Goal: Task Accomplishment & Management: Use online tool/utility

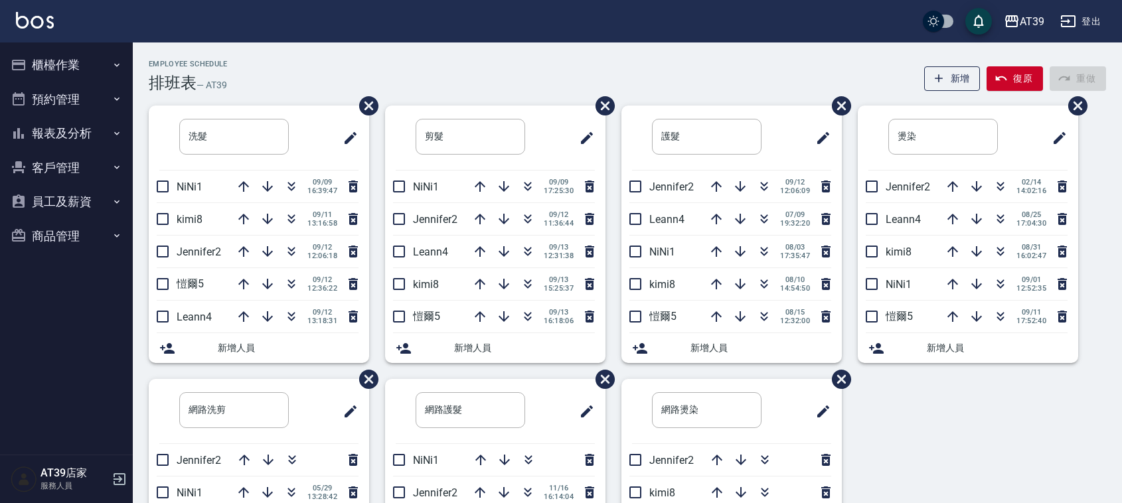
click at [457, 46] on div "Employee Schedule 排班表 — AT39 新增 復原 重做 洗髮 ​ NiNi1 [DATE] 16:39:47 kimi8 [DATE] 1…" at bounding box center [628, 351] width 990 height 616
click at [525, 260] on icon "button" at bounding box center [528, 252] width 16 height 16
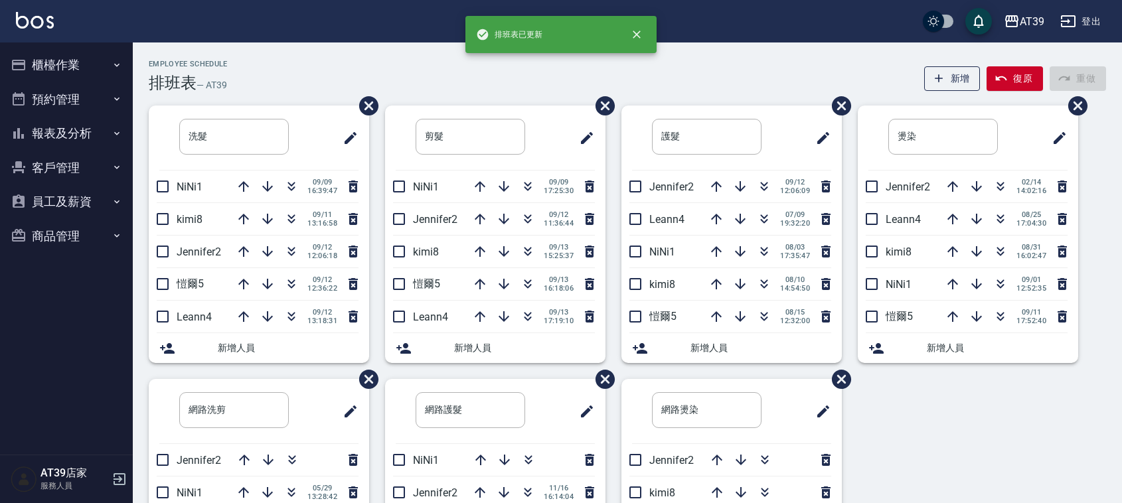
click at [629, 51] on div "排班表已更新" at bounding box center [561, 34] width 191 height 37
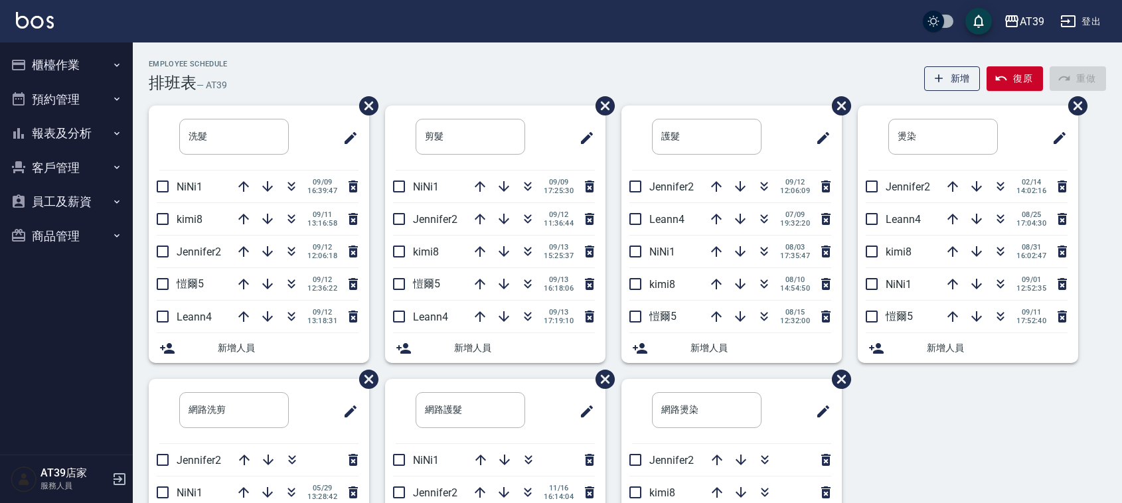
click at [638, 48] on div "Employee Schedule 排班表 — AT39 新增 復原 重做 洗髮 ​ NiNi1 09/09 16:39:47 kimi8 09/11 13:…" at bounding box center [628, 351] width 990 height 616
click at [535, 284] on button "button" at bounding box center [528, 284] width 32 height 32
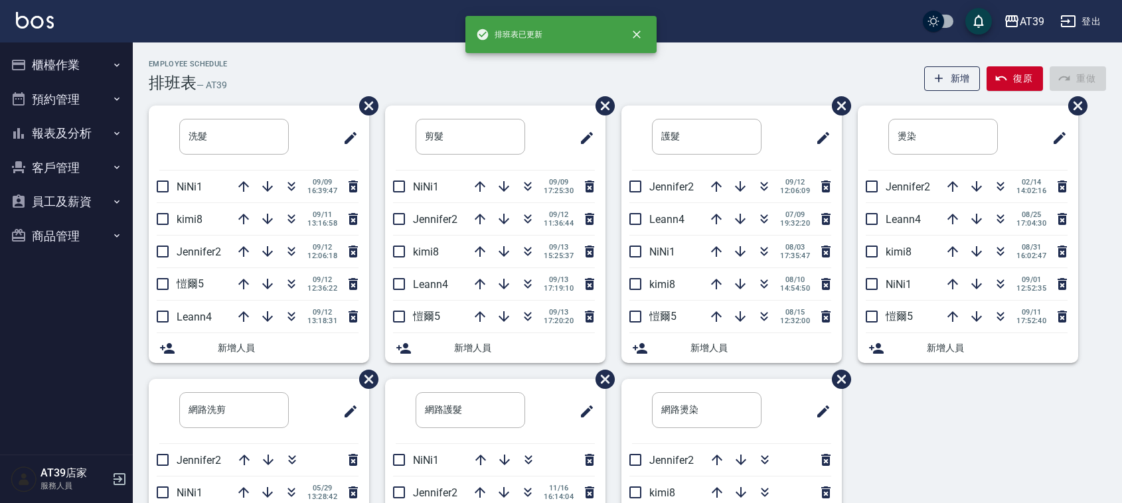
click at [557, 50] on div "排班表已更新" at bounding box center [561, 34] width 191 height 37
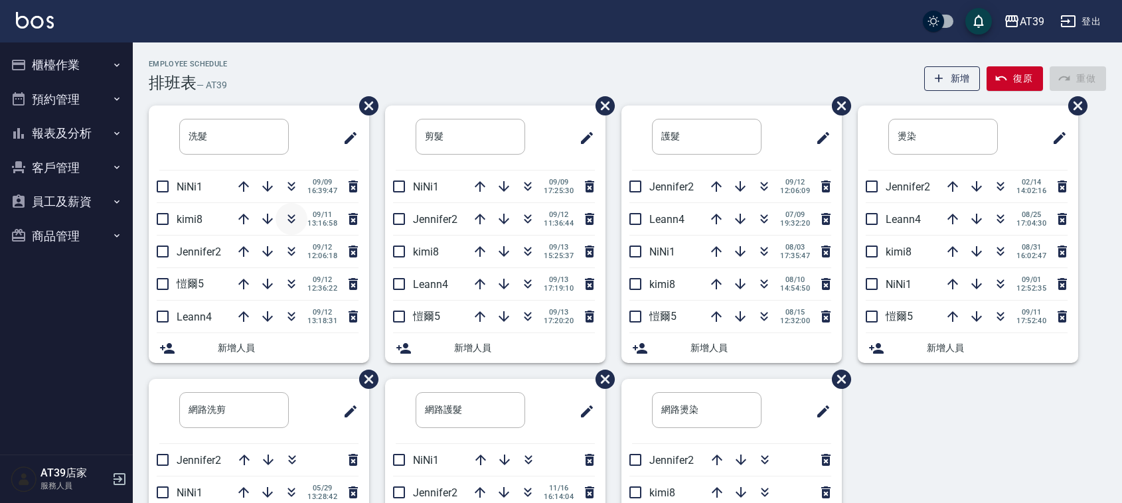
click at [291, 222] on icon "button" at bounding box center [291, 221] width 7 height 5
click at [72, 133] on button "報表及分析" at bounding box center [66, 133] width 122 height 35
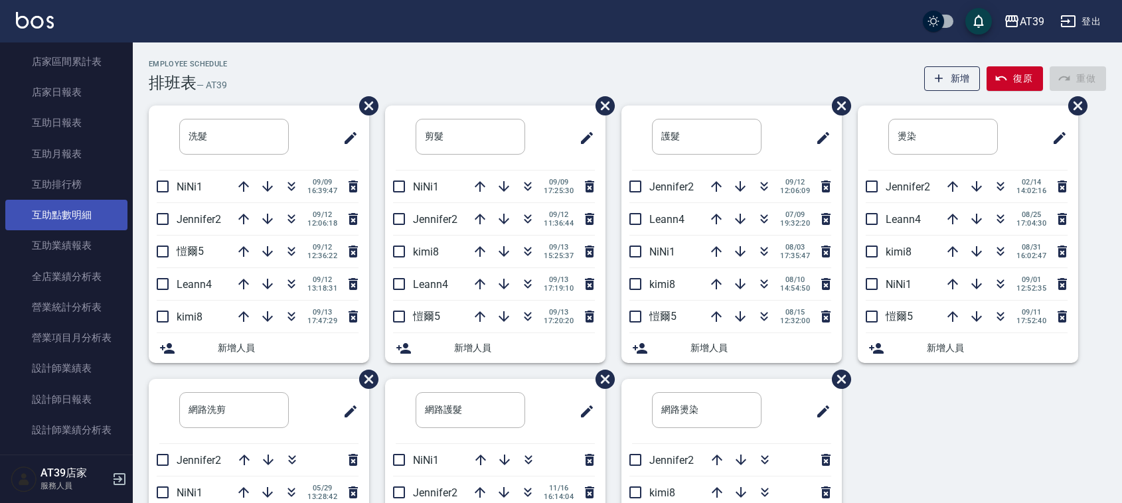
scroll to position [166, 0]
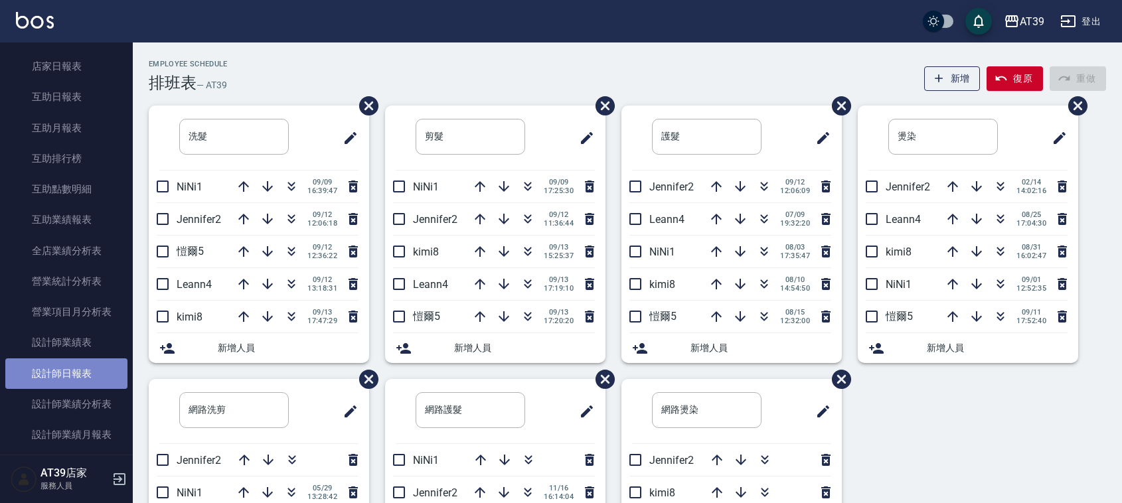
click at [95, 360] on link "設計師日報表" at bounding box center [66, 374] width 122 height 31
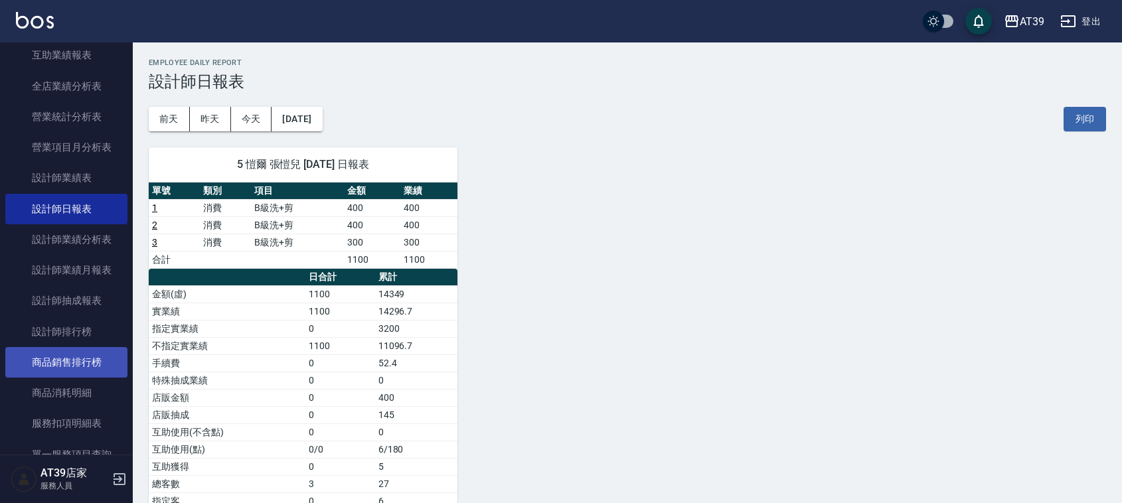
scroll to position [332, 0]
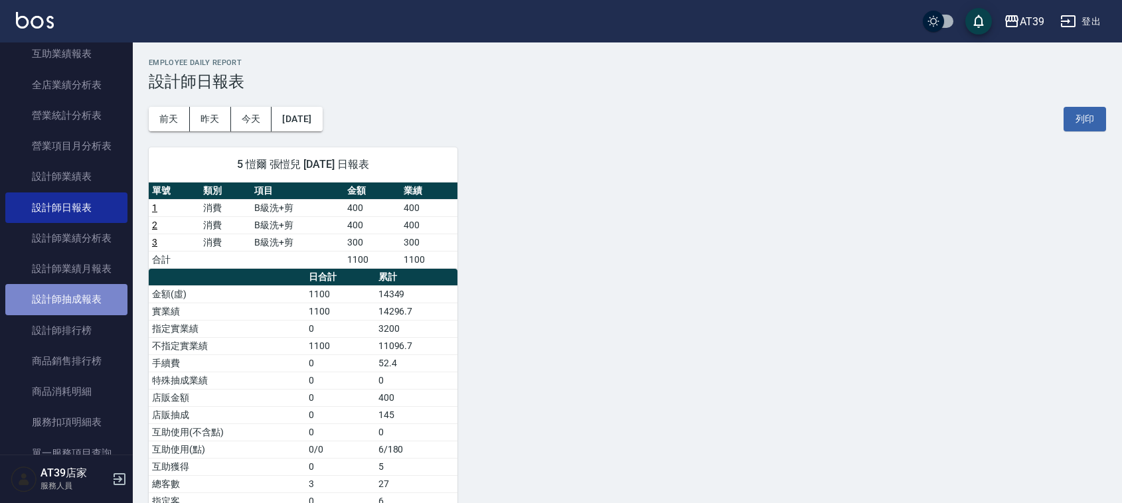
click at [101, 301] on link "設計師抽成報表" at bounding box center [66, 299] width 122 height 31
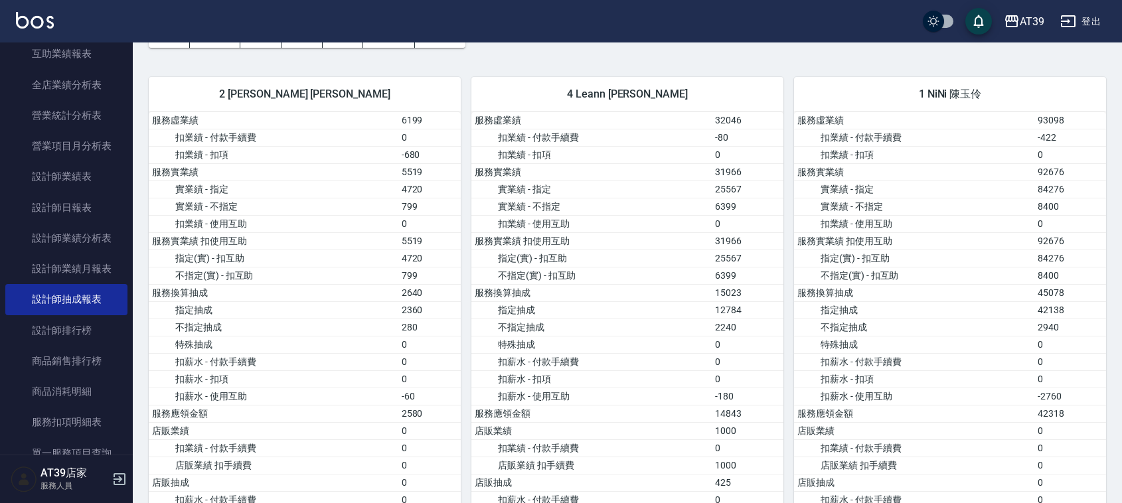
scroll to position [83, 0]
click at [40, 23] on img at bounding box center [35, 20] width 38 height 17
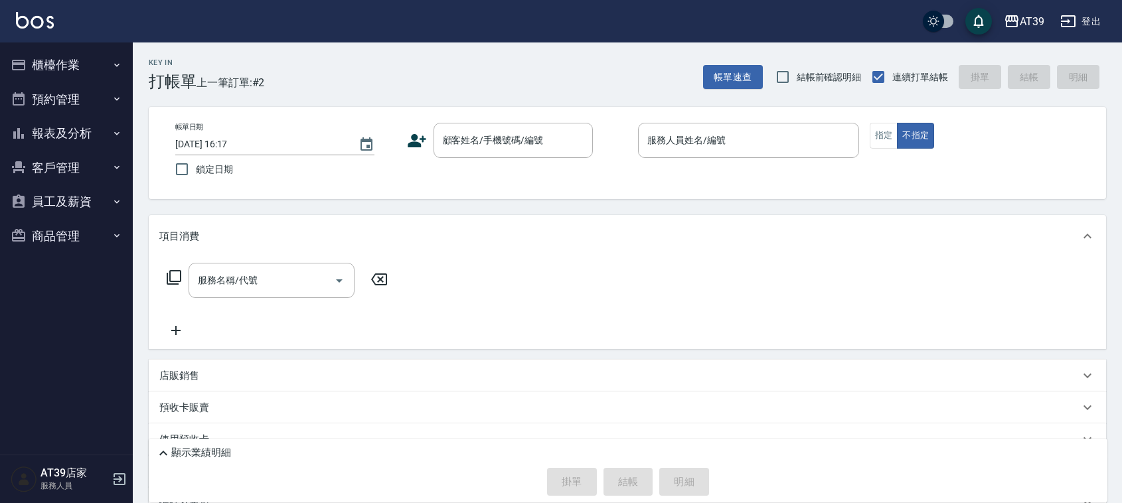
click at [513, 143] on input "顧客姓名/手機號碼/編號" at bounding box center [504, 140] width 128 height 23
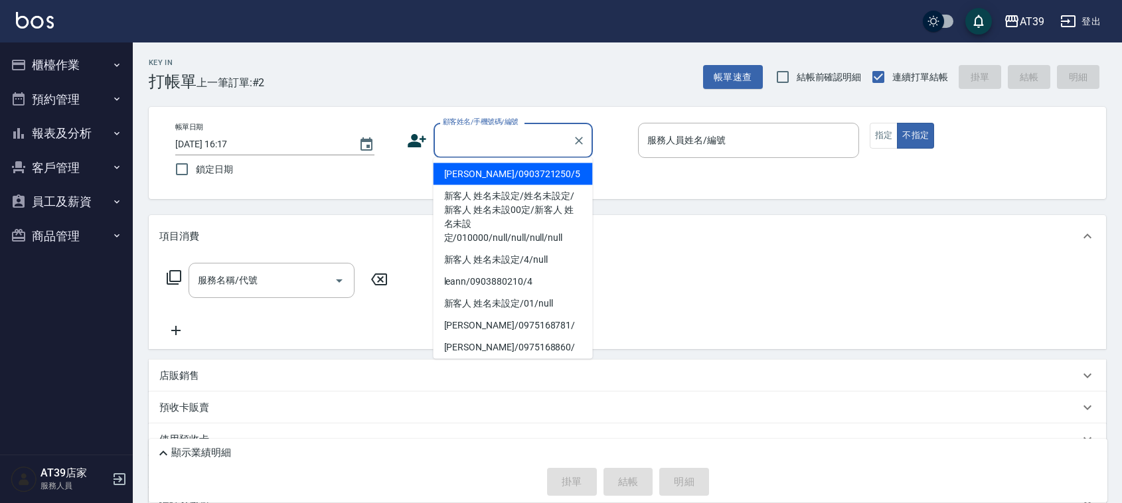
click at [531, 171] on li "[PERSON_NAME]/0903721250/5" at bounding box center [513, 174] width 159 height 22
type input "[PERSON_NAME]/0903721250/5"
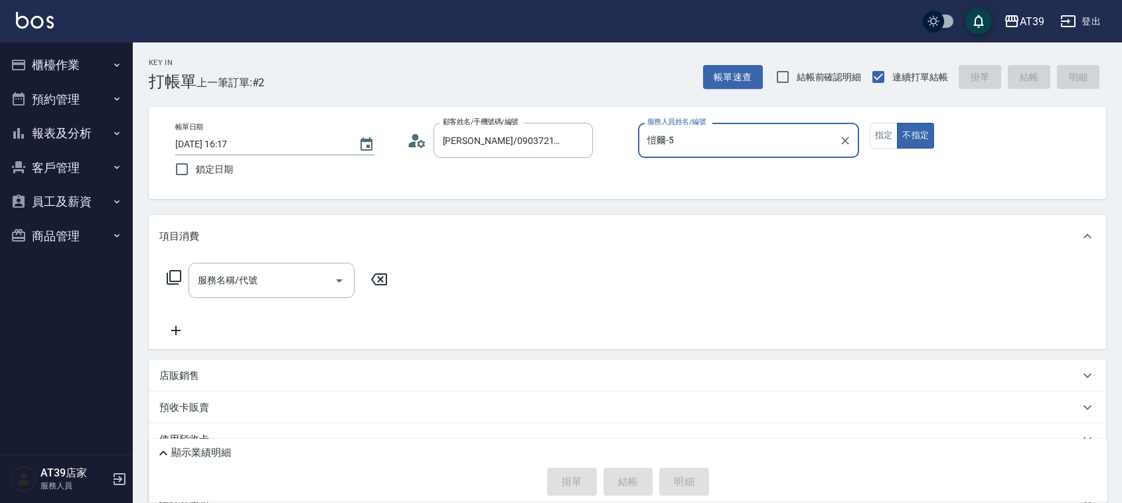
type input "愷爾-5"
click at [266, 256] on div "項目消費" at bounding box center [628, 236] width 958 height 43
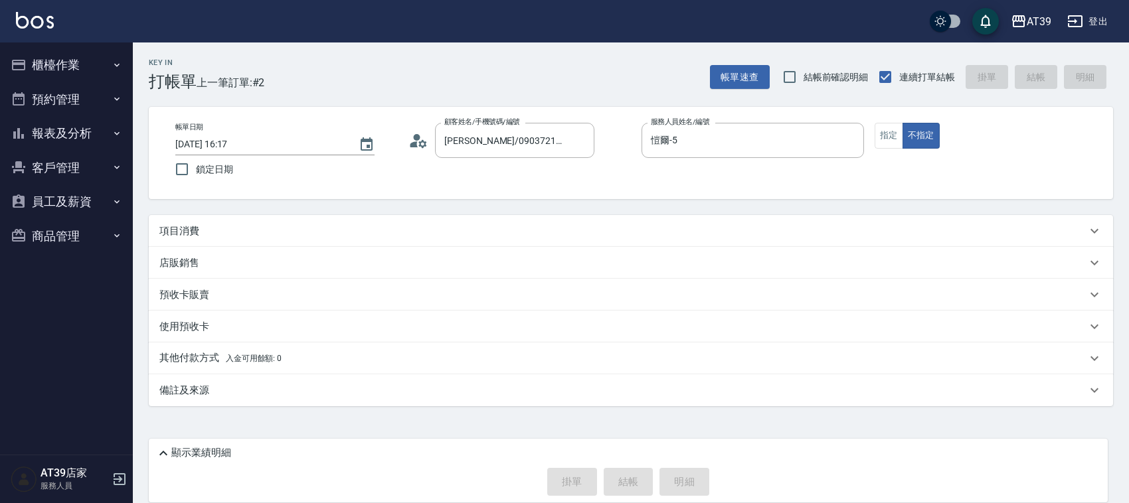
click at [193, 230] on p "項目消費" at bounding box center [179, 231] width 40 height 14
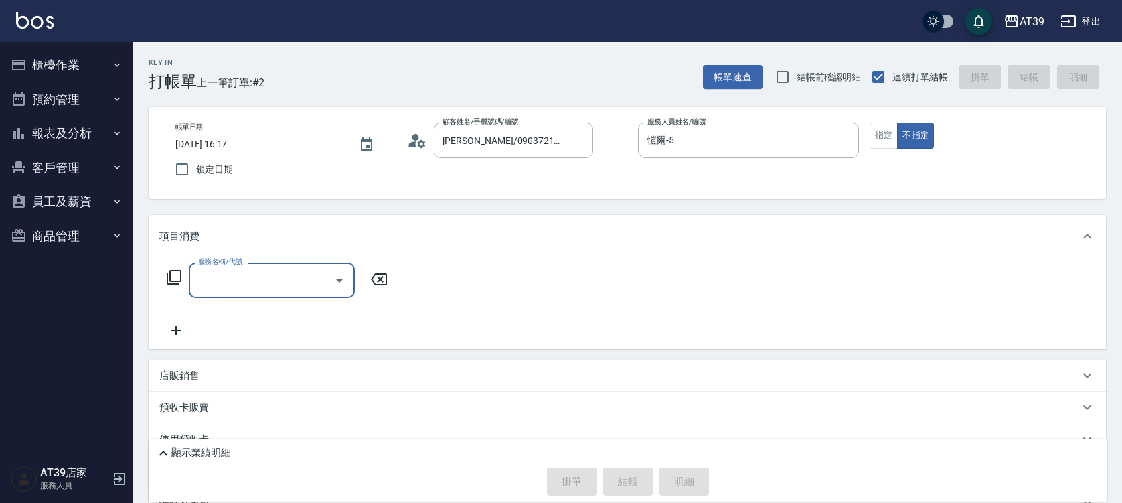
click at [284, 299] on div "服務名稱/代號 服務名稱/代號" at bounding box center [277, 301] width 236 height 76
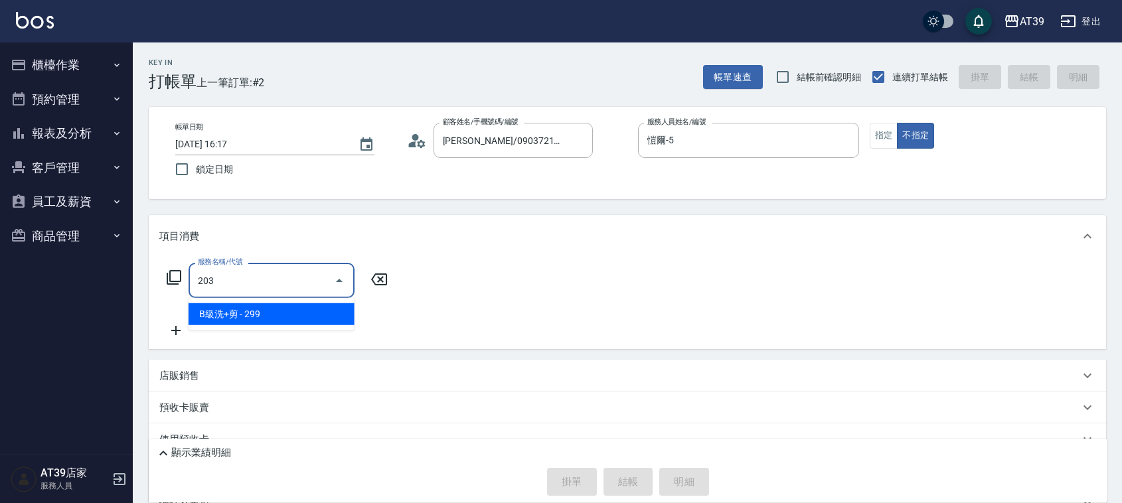
type input "B級洗+剪(203)"
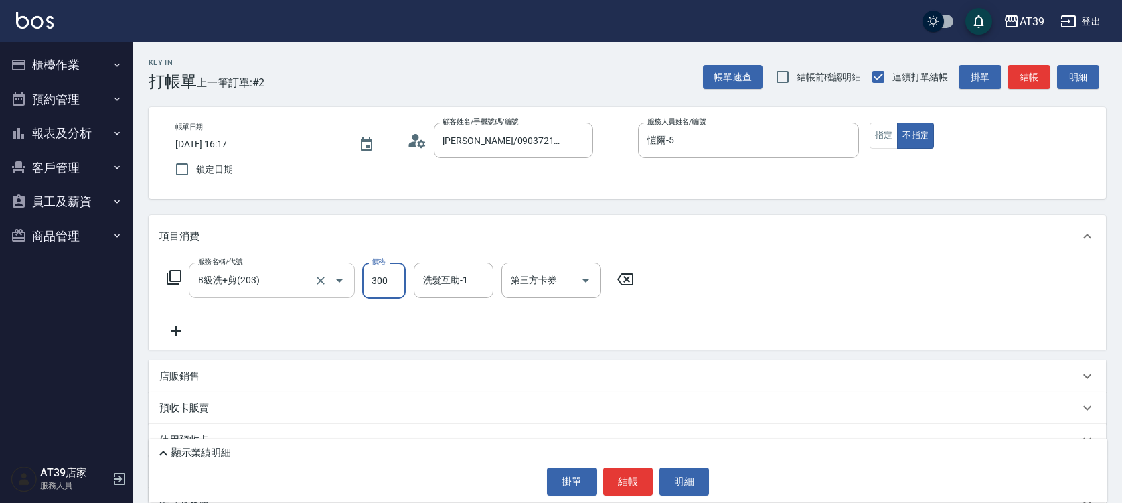
type input "300"
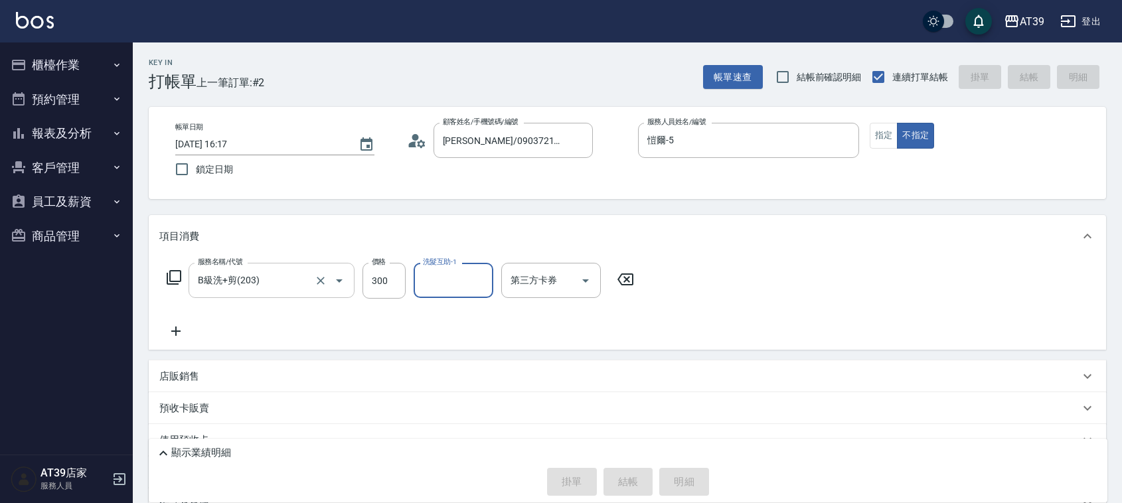
type input "[DATE] 17:47"
